Goal: Navigation & Orientation: Find specific page/section

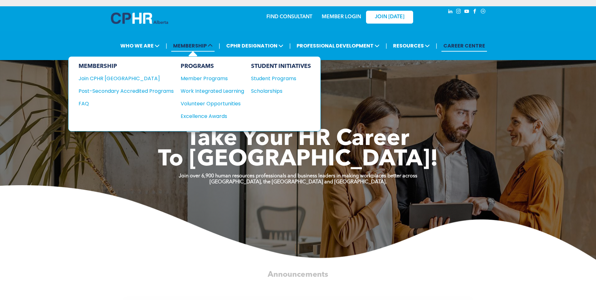
click at [209, 47] on span "MEMBERSHIP" at bounding box center [192, 46] width 43 height 12
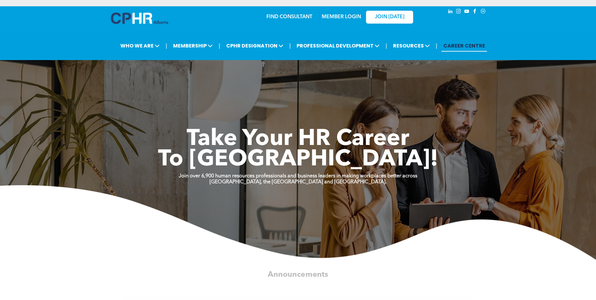
click at [353, 16] on link "MEMBER LOGIN" at bounding box center [341, 16] width 39 height 5
